Goal: Information Seeking & Learning: Learn about a topic

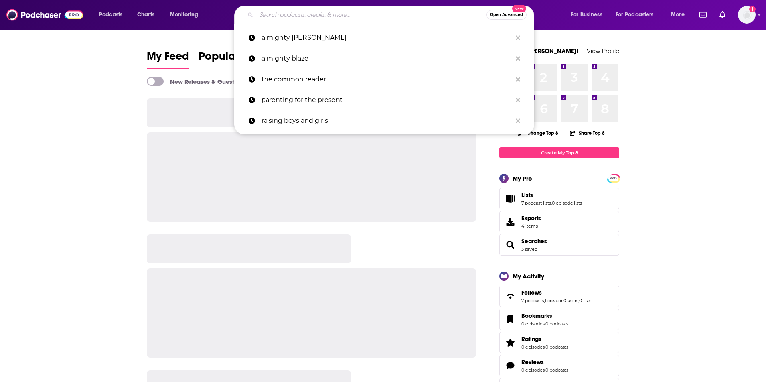
click at [279, 10] on input "Search podcasts, credits, & more..." at bounding box center [371, 14] width 230 height 13
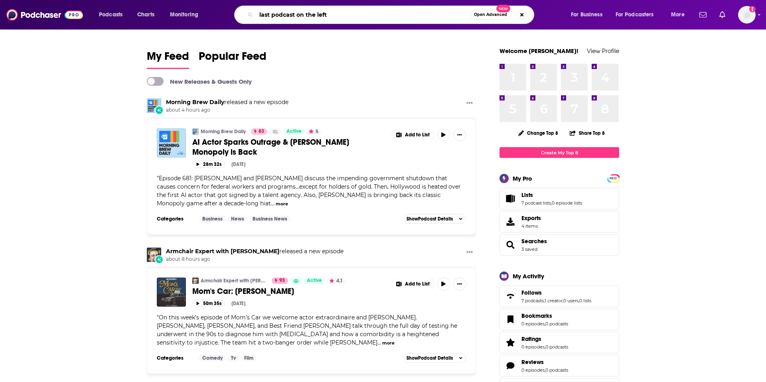
type input "last podcast on the left"
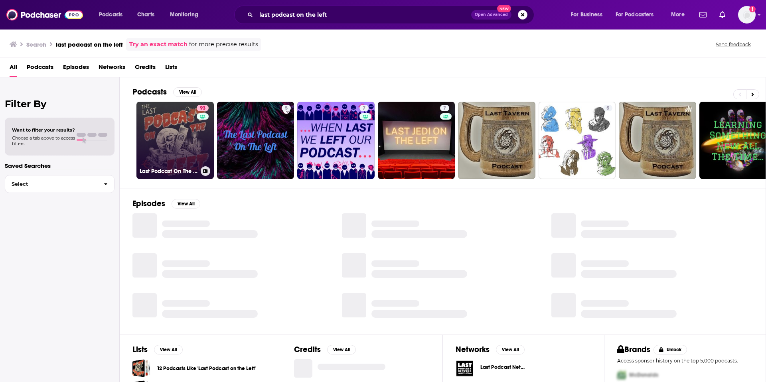
click at [171, 124] on link "93 Last Podcast On The Left" at bounding box center [175, 140] width 77 height 77
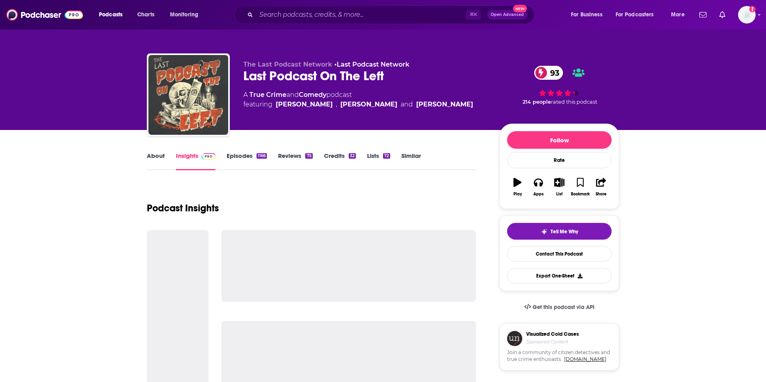
click at [158, 155] on link "About" at bounding box center [156, 161] width 18 height 18
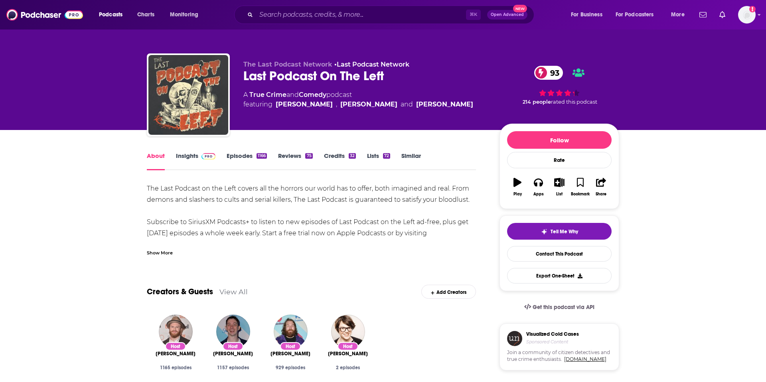
click at [184, 157] on link "Insights" at bounding box center [196, 161] width 40 height 18
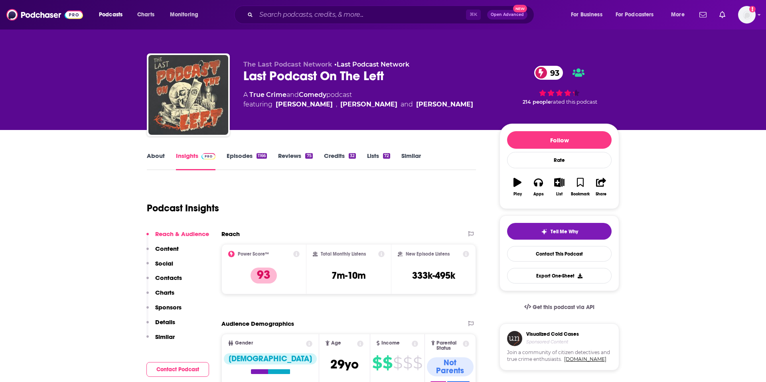
click at [152, 154] on link "About" at bounding box center [156, 161] width 18 height 18
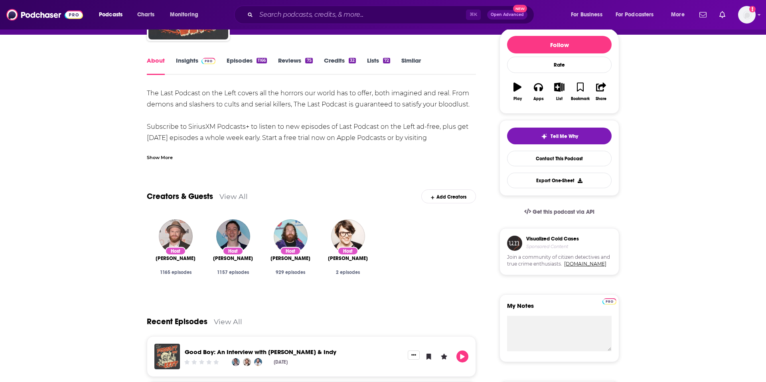
scroll to position [113, 0]
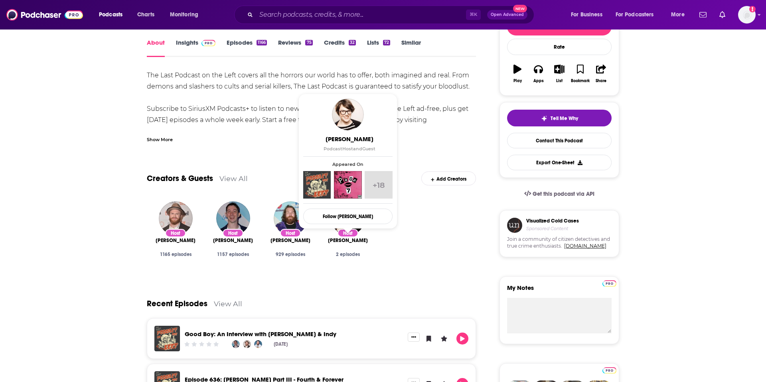
click at [346, 241] on span "[PERSON_NAME]" at bounding box center [348, 240] width 40 height 6
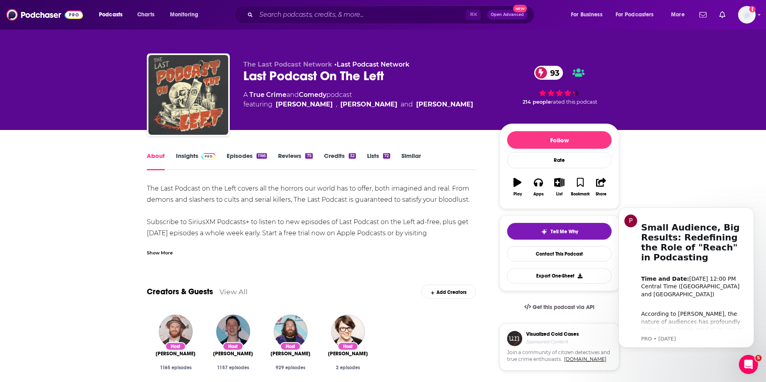
click at [187, 152] on link "Insights" at bounding box center [196, 161] width 40 height 18
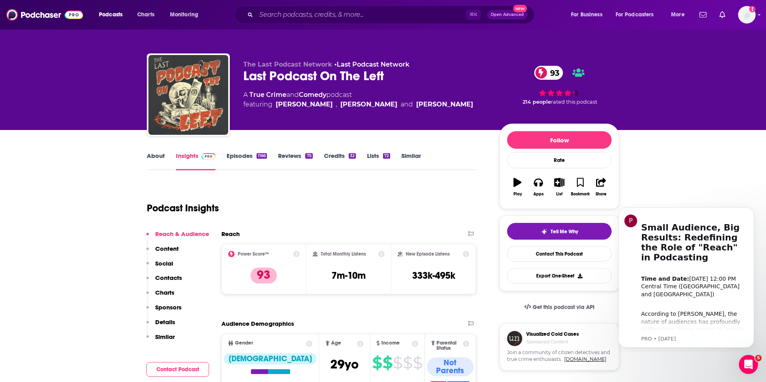
click at [164, 275] on p "Contacts" at bounding box center [168, 278] width 27 height 8
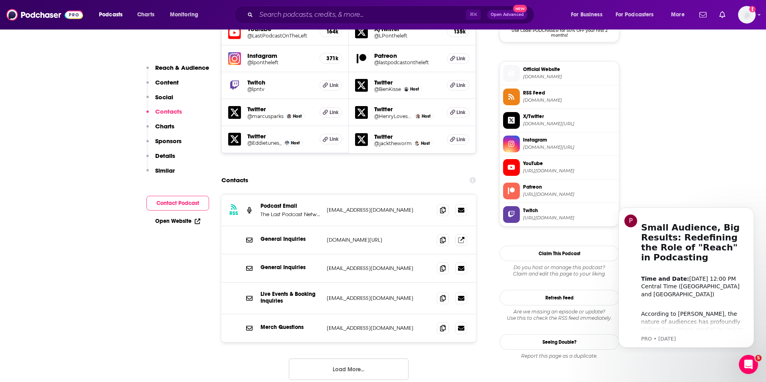
scroll to position [766, 0]
